Goal: Information Seeking & Learning: Learn about a topic

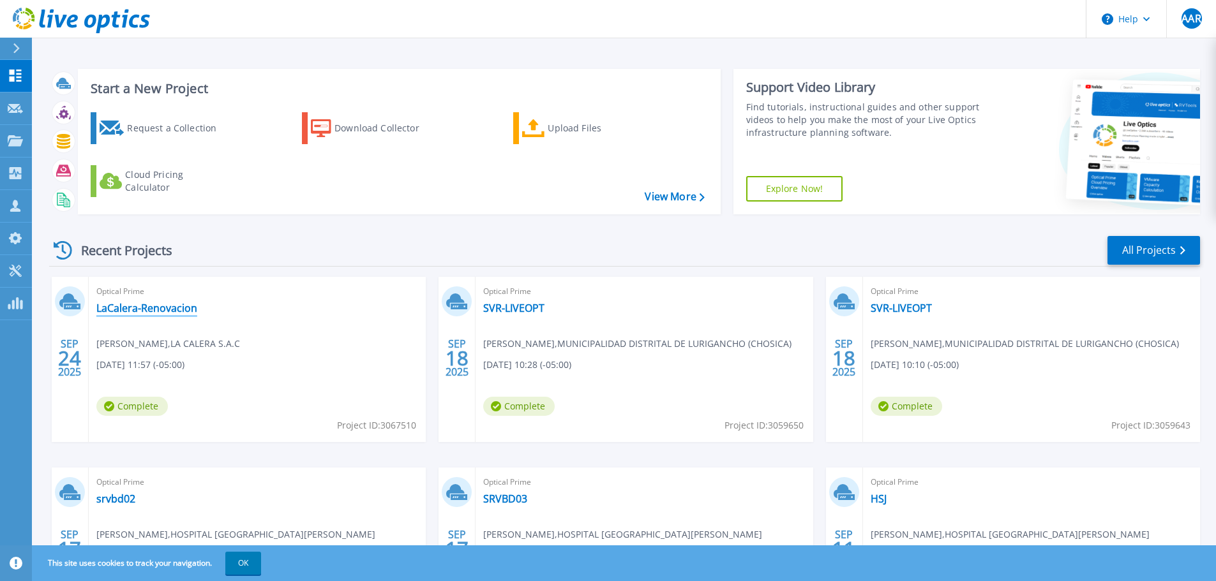
click at [184, 306] on link "LaCalera-Renovacion" at bounding box center [146, 308] width 101 height 13
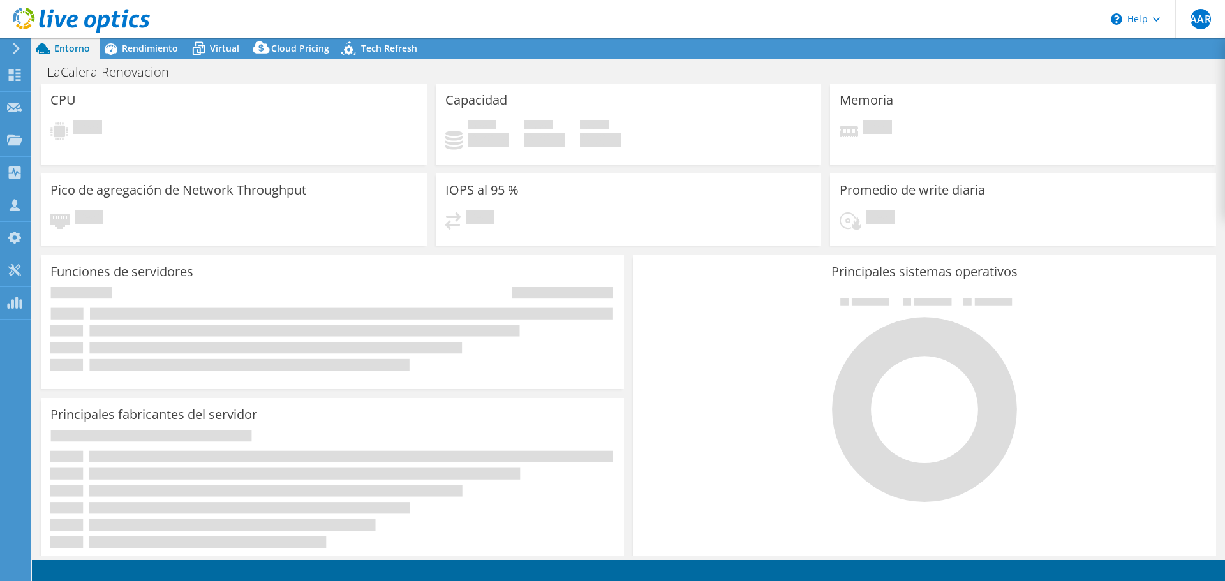
select select "SouthAmerica"
select select "USD"
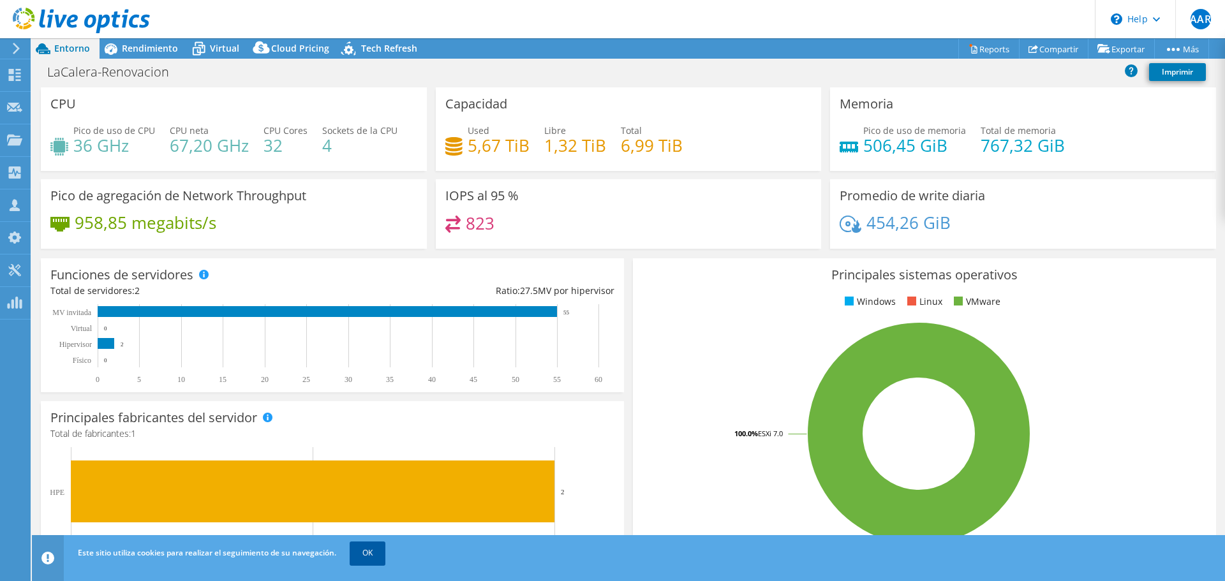
click at [363, 559] on link "OK" at bounding box center [368, 553] width 36 height 23
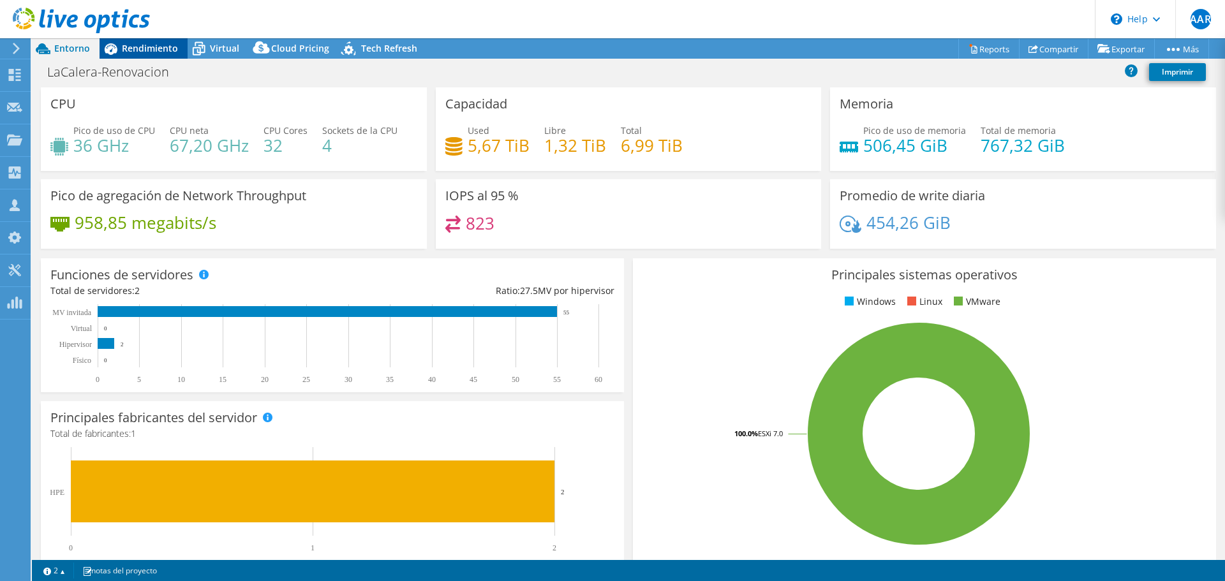
click at [121, 53] on div "Rendimiento" at bounding box center [144, 48] width 88 height 20
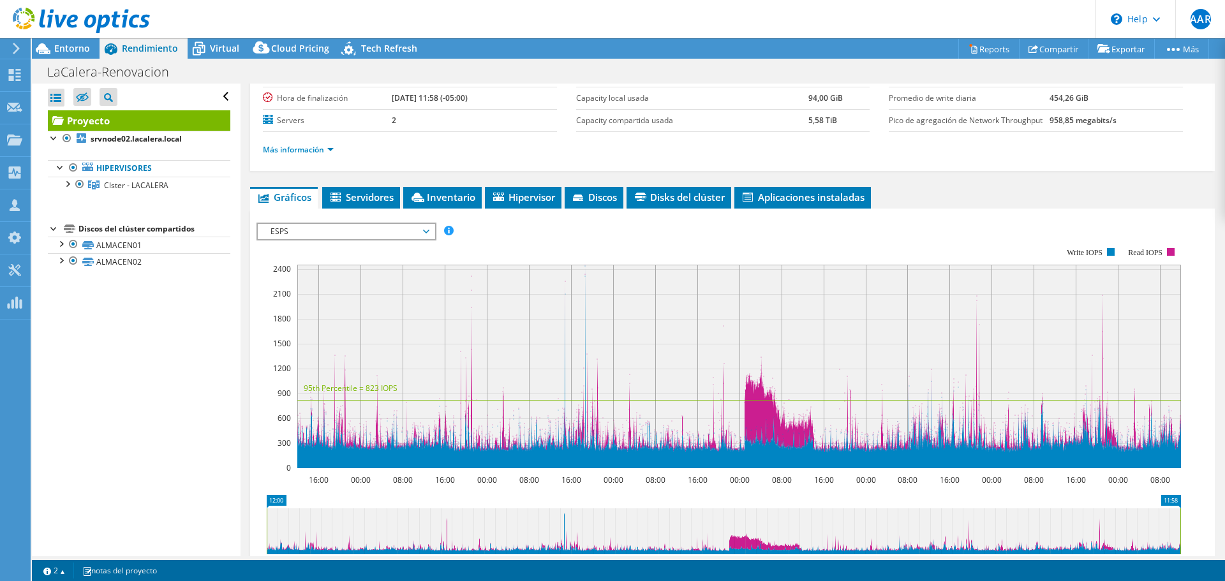
scroll to position [191, 0]
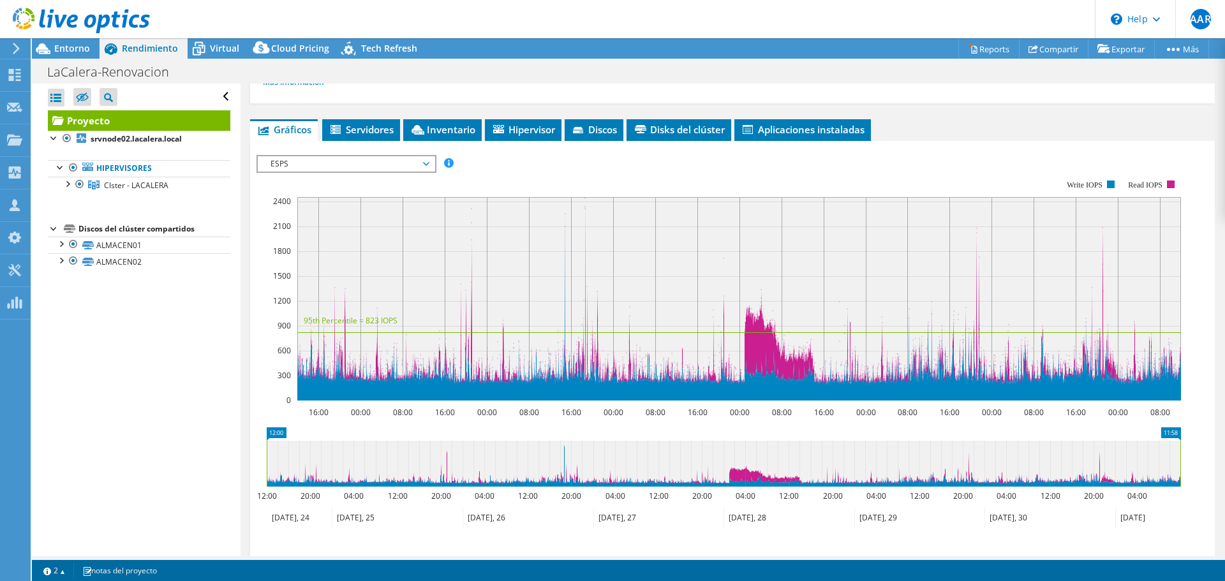
click at [334, 168] on span "ESPS" at bounding box center [346, 163] width 164 height 15
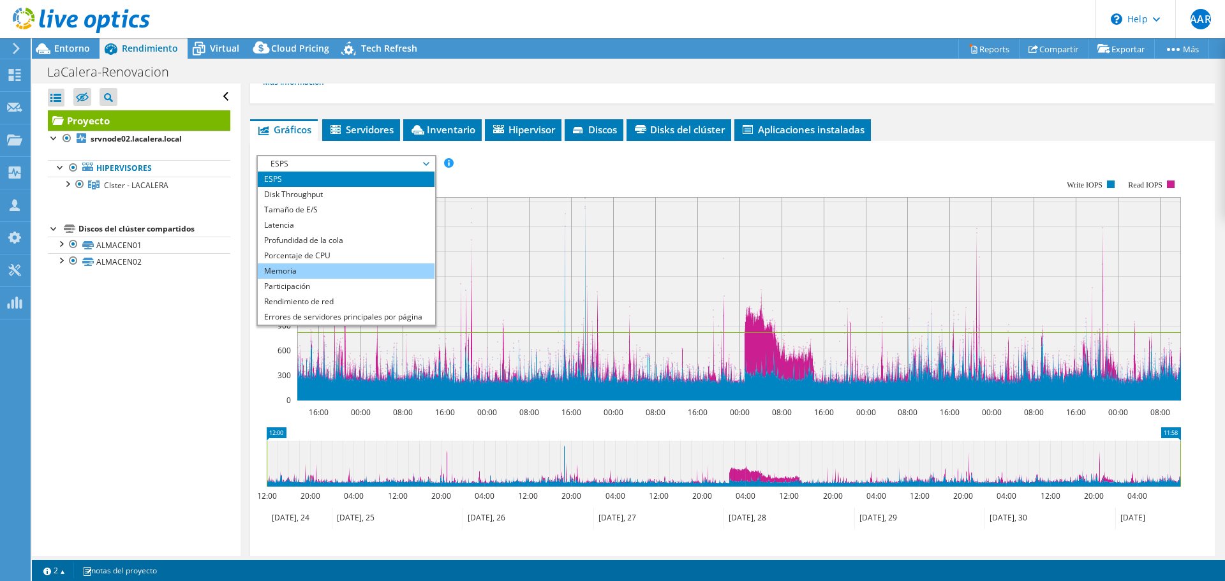
click at [294, 266] on li "Memoria" at bounding box center [346, 271] width 177 height 15
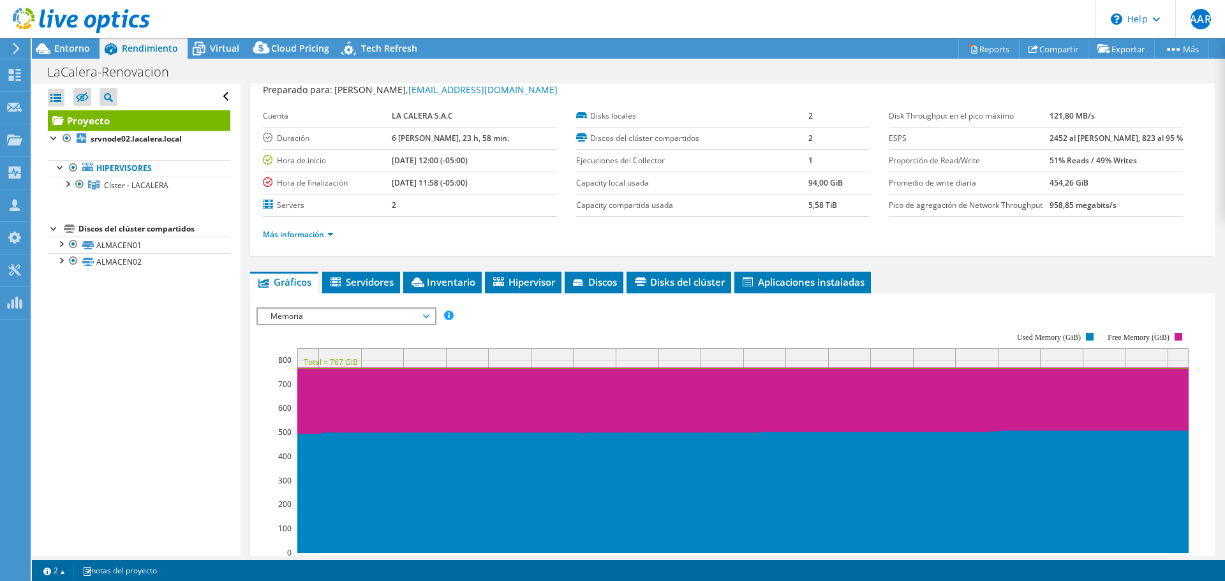
scroll to position [0, 0]
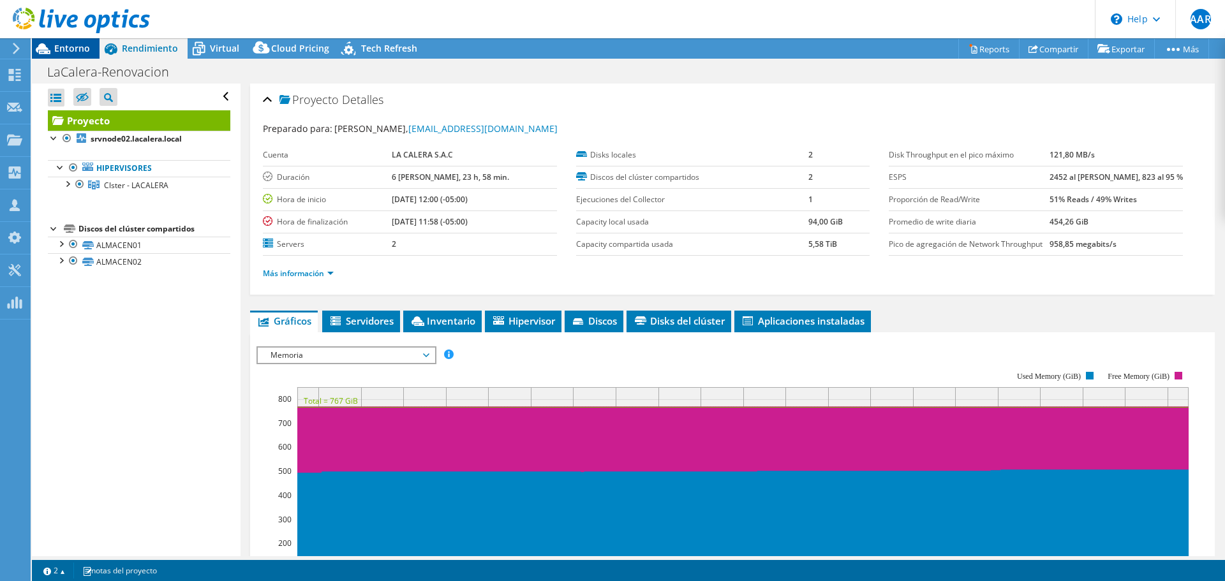
click at [89, 56] on div "Entorno" at bounding box center [66, 48] width 68 height 20
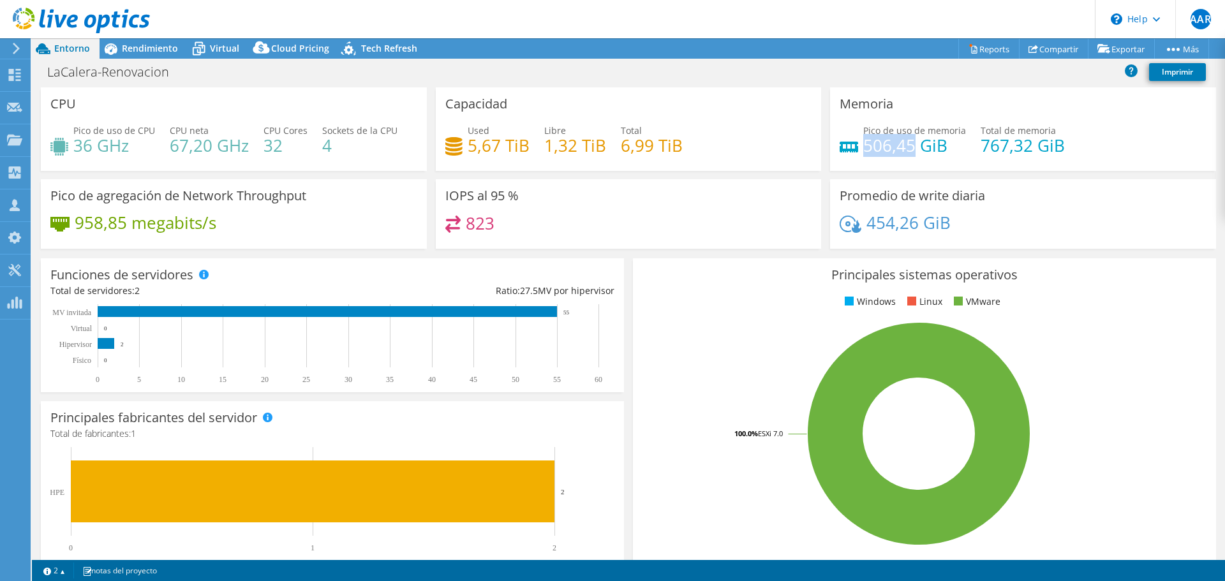
drag, startPoint x: 908, startPoint y: 147, endPoint x: 860, endPoint y: 150, distance: 48.0
click at [863, 150] on h4 "506,45 GiB" at bounding box center [914, 145] width 103 height 14
copy h4 "506,45"
click at [678, 164] on div "Used 5,67 TiB Libre 1,32 TiB Total 6,99 TiB" at bounding box center [628, 144] width 367 height 41
drag, startPoint x: 500, startPoint y: 149, endPoint x: 467, endPoint y: 151, distance: 33.2
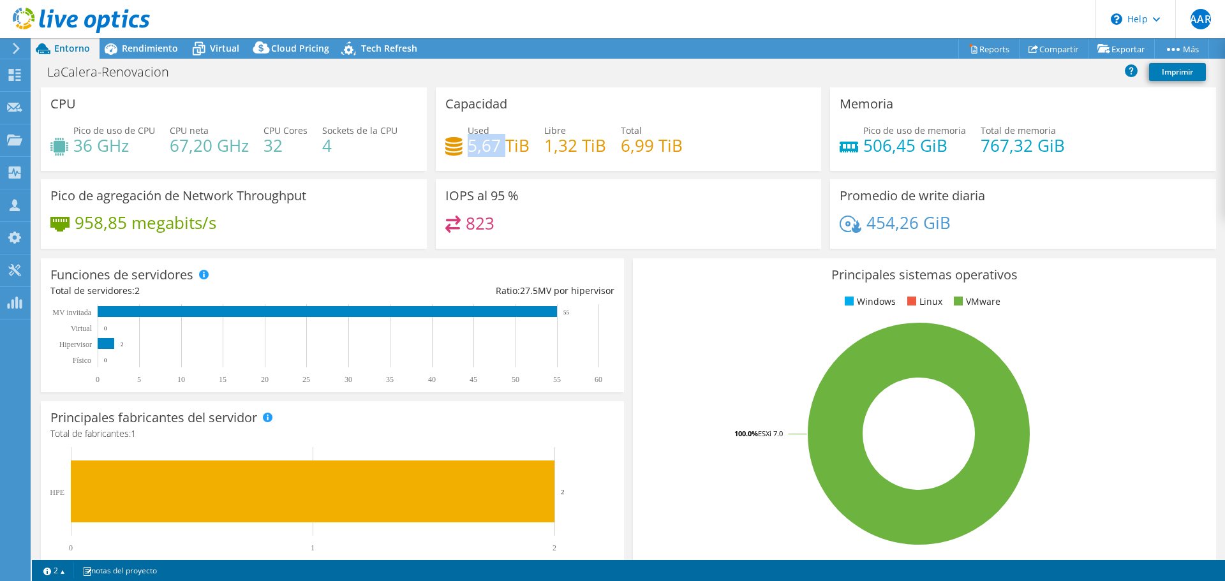
click at [468, 151] on h4 "5,67 TiB" at bounding box center [499, 145] width 62 height 14
copy h4 "5,67"
select select "SouthAmerica"
select select "USD"
click at [139, 53] on span "Rendimiento" at bounding box center [150, 48] width 56 height 12
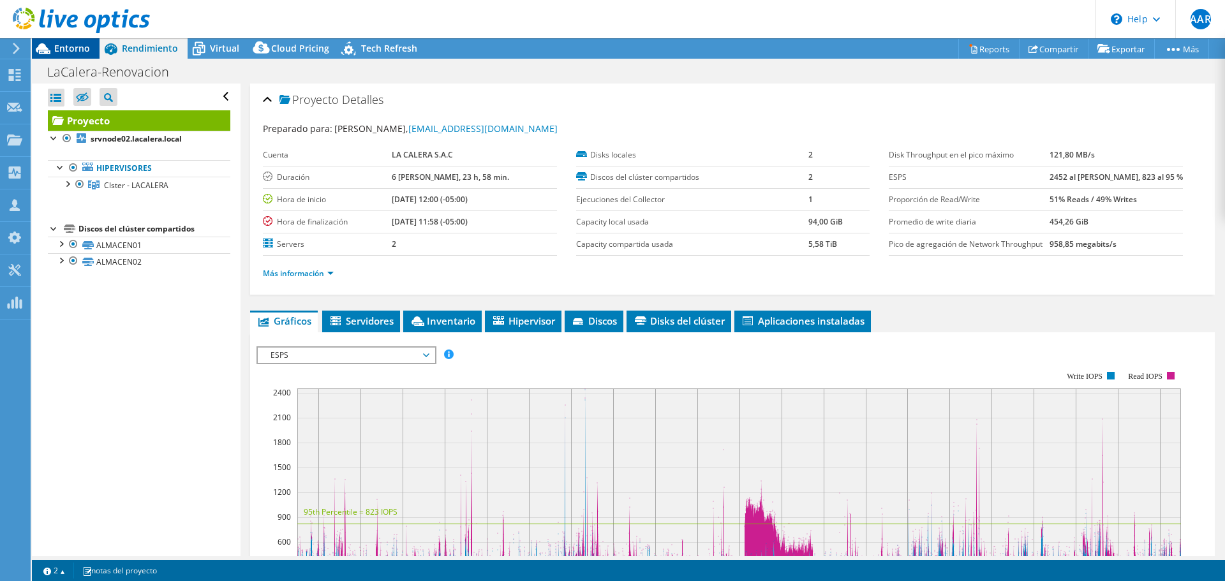
click at [84, 47] on span "Entorno" at bounding box center [72, 48] width 36 height 12
